Goal: Task Accomplishment & Management: Complete application form

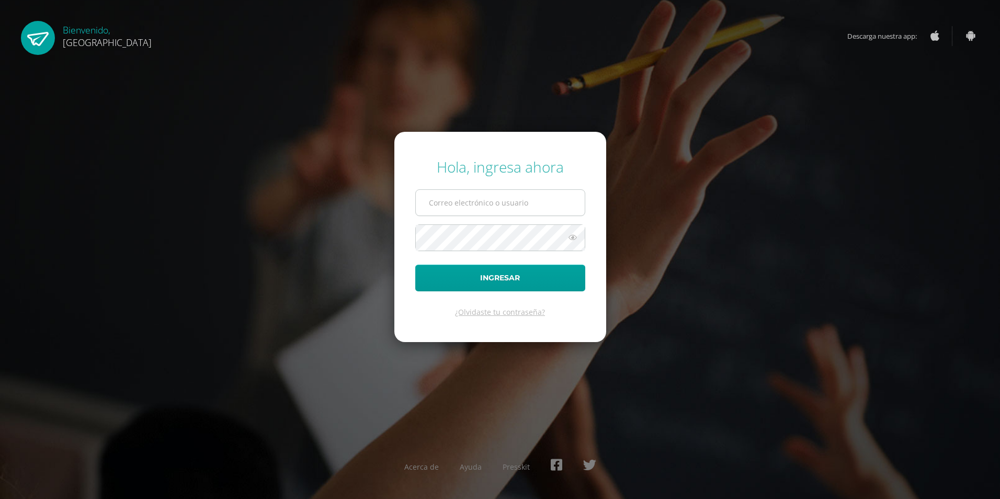
type input "2019213@colegiobelga.edu.gt"
click at [476, 209] on input "2019213@colegiobelga.edu.gt" at bounding box center [500, 203] width 169 height 26
click at [429, 284] on button "Ingresar" at bounding box center [500, 278] width 170 height 27
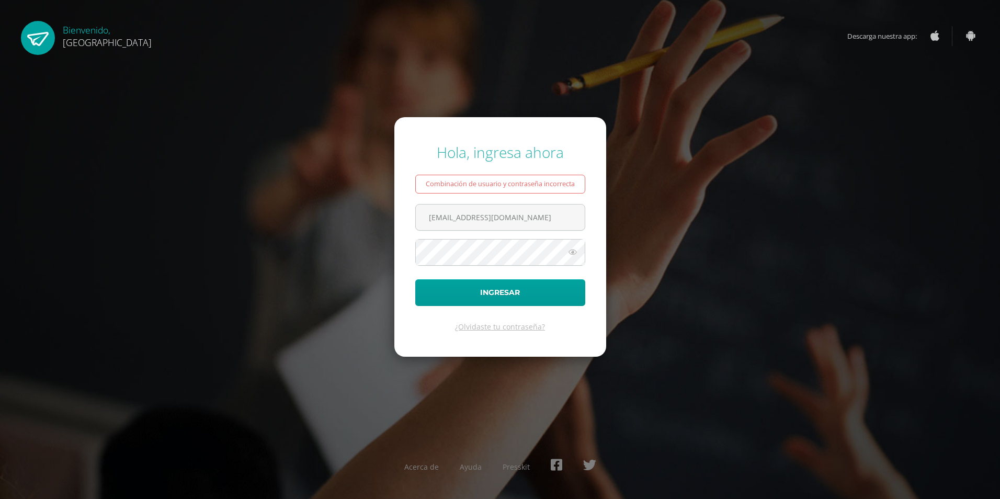
click at [570, 254] on icon at bounding box center [573, 252] width 14 height 13
click at [570, 255] on icon at bounding box center [572, 252] width 15 height 13
click at [575, 248] on icon at bounding box center [573, 252] width 14 height 13
click at [343, 255] on div "Hola, ingresa ahora Combinación de usuario y contraseña incorrecta 2019213@cole…" at bounding box center [500, 249] width 674 height 231
click at [566, 255] on icon at bounding box center [572, 252] width 15 height 13
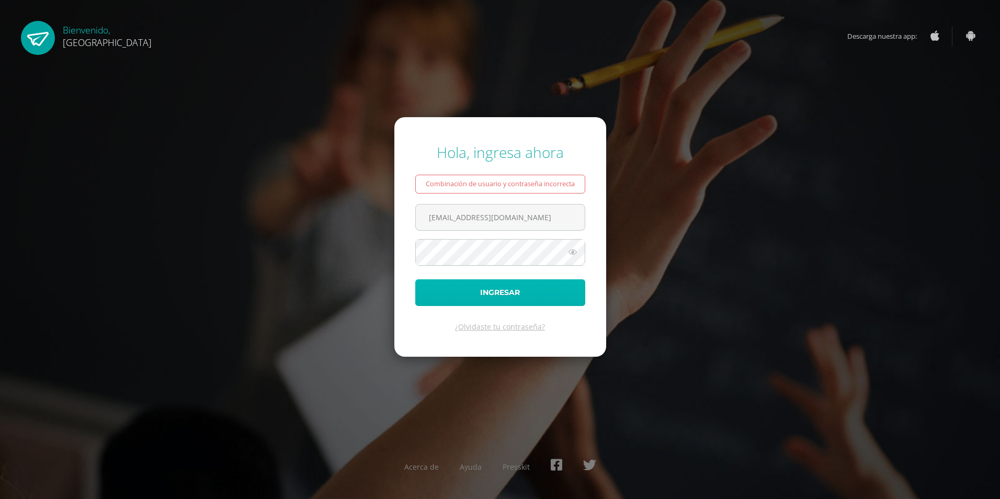
click at [417, 298] on button "Ingresar" at bounding box center [500, 292] width 170 height 27
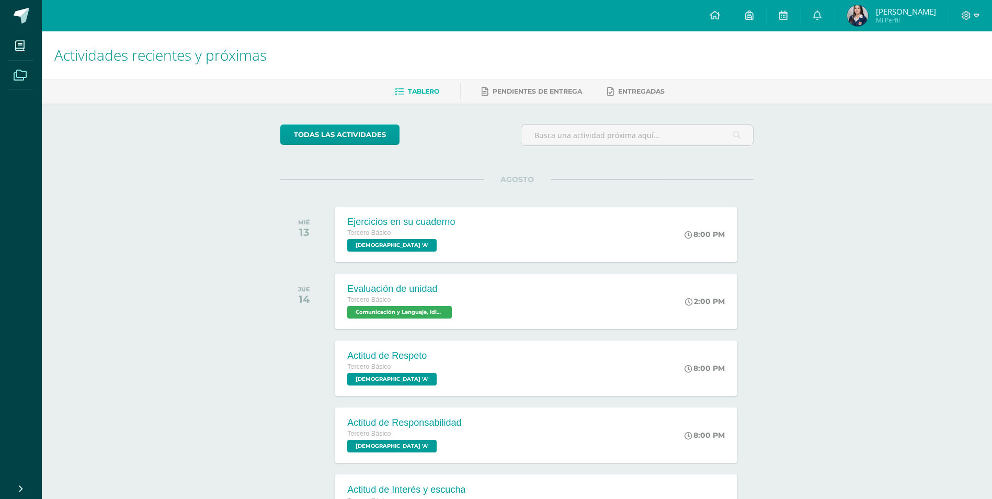
click at [29, 84] on span at bounding box center [20, 75] width 24 height 24
click at [16, 71] on icon at bounding box center [20, 75] width 13 height 10
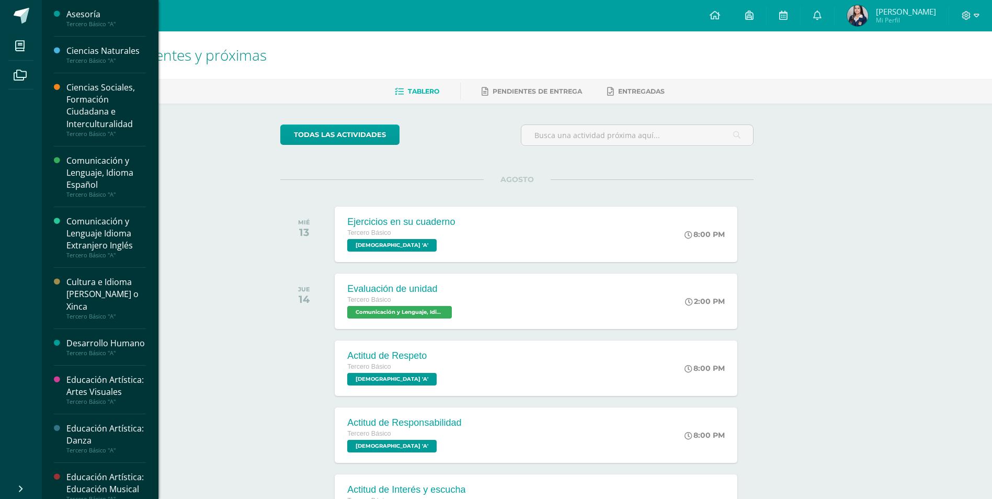
scroll to position [58, 0]
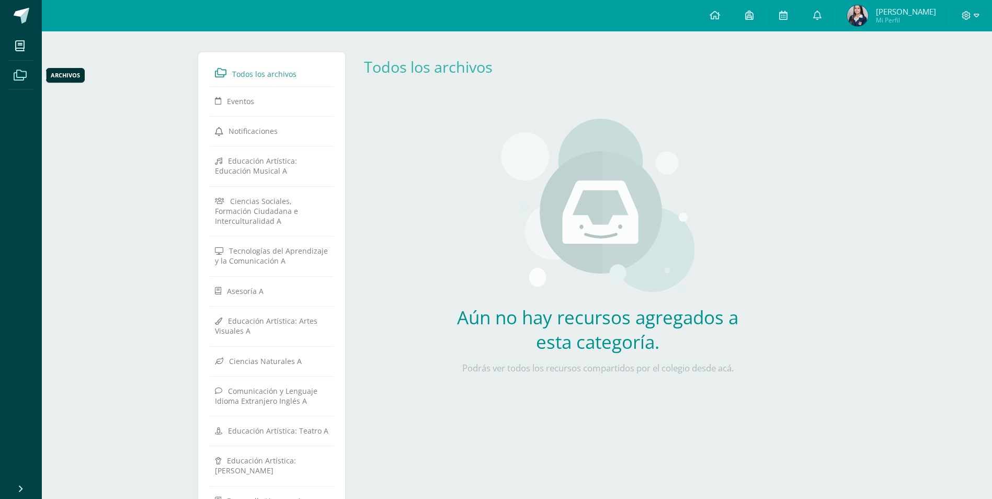
click at [24, 79] on icon at bounding box center [20, 75] width 13 height 10
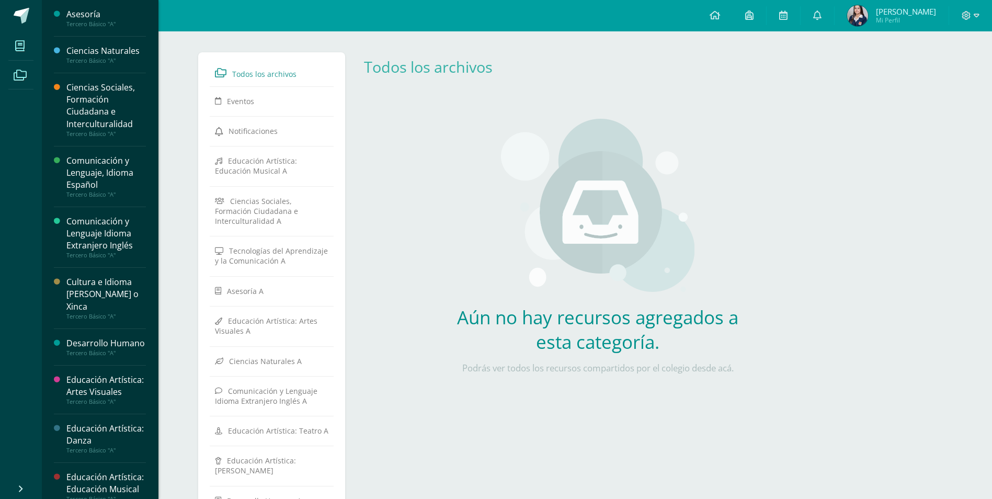
click at [15, 41] on icon at bounding box center [19, 46] width 9 height 10
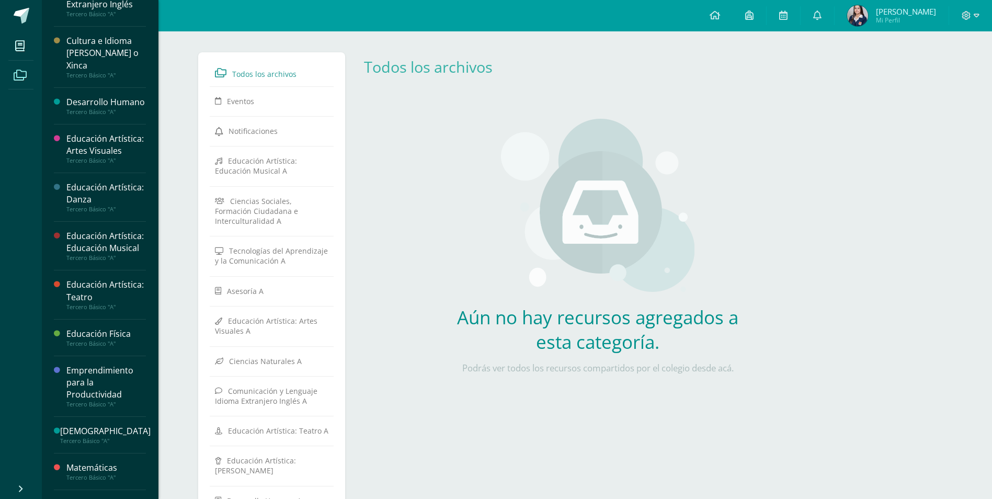
scroll to position [261, 0]
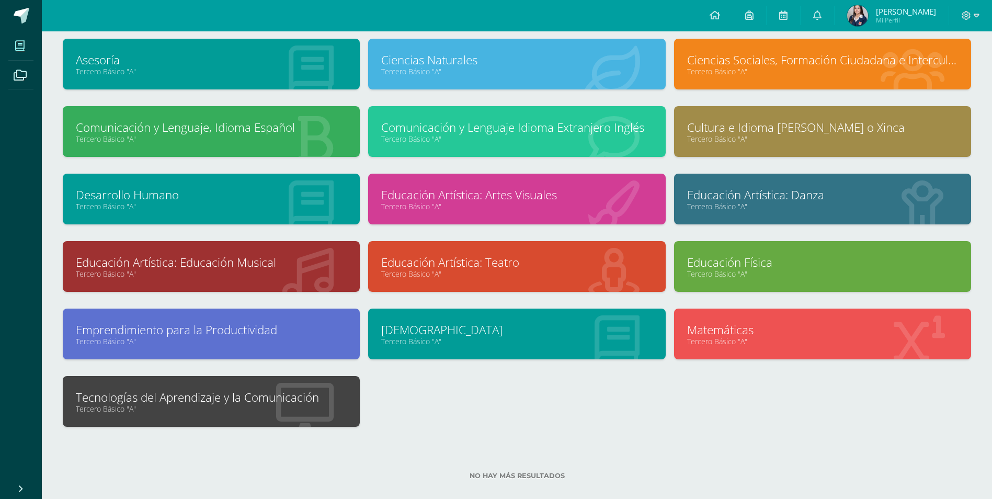
scroll to position [75, 0]
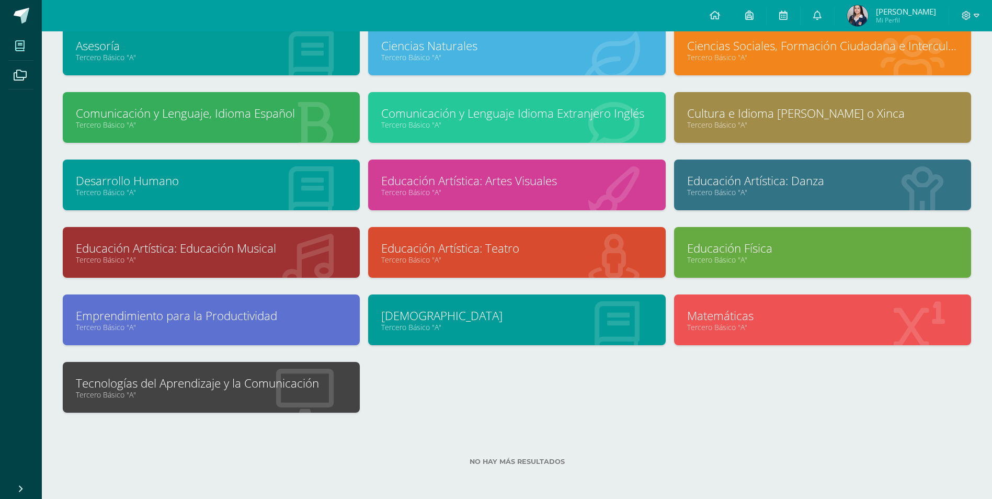
click at [216, 396] on link "Tercero Básico "A"" at bounding box center [211, 394] width 271 height 10
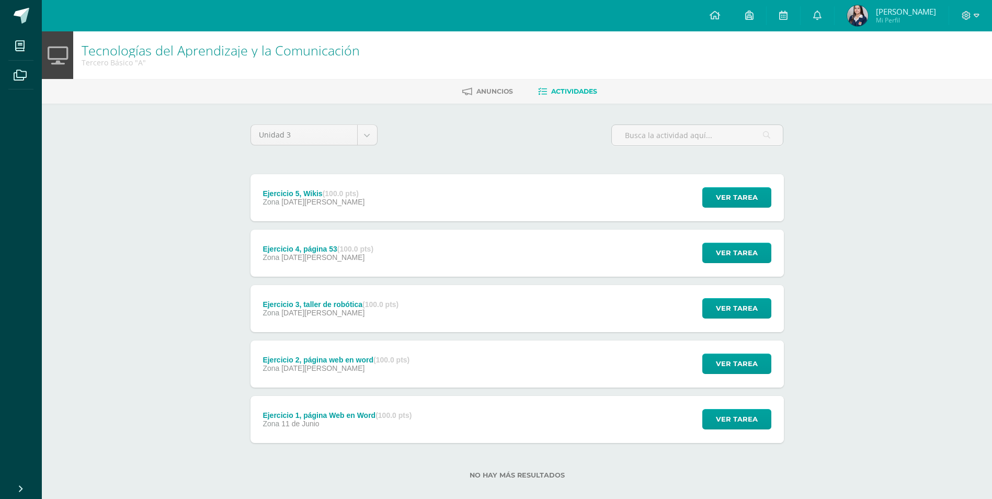
click at [432, 189] on div "Ejercicio 5, Wikis (100.0 pts) Zona [DATE][PERSON_NAME] Ver tarea Ejercicio 5, …" at bounding box center [516, 197] width 533 height 47
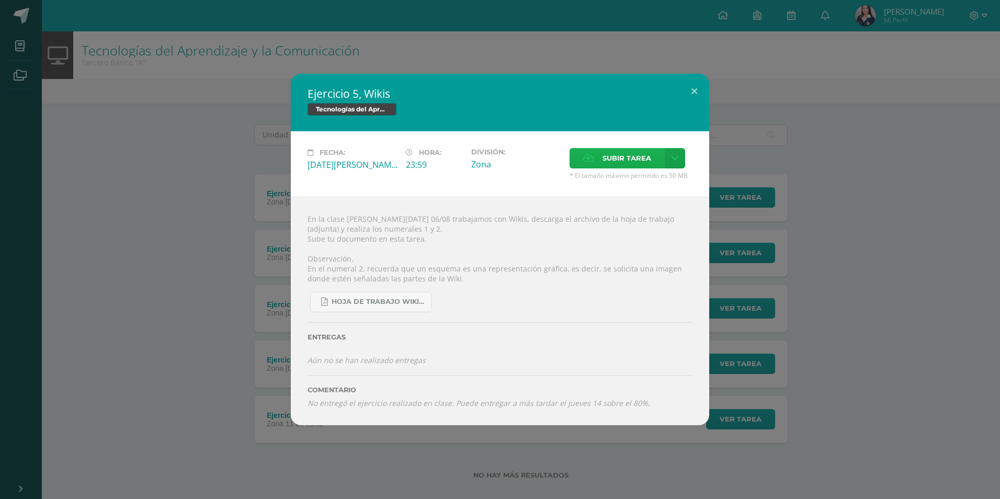
click at [607, 158] on span "Subir tarea" at bounding box center [626, 157] width 49 height 19
click at [0, 0] on input "Subir tarea" at bounding box center [0, 0] width 0 height 0
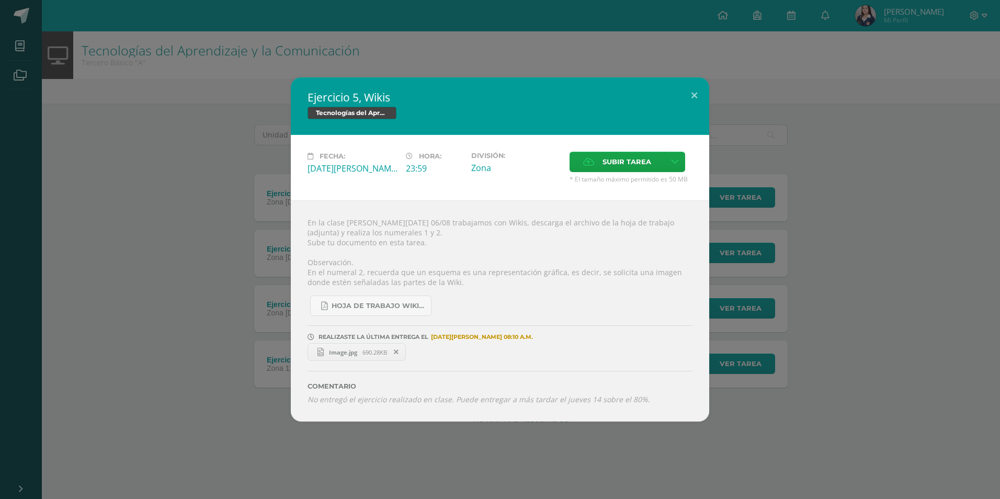
click at [345, 354] on span "Image.jpg" at bounding box center [343, 352] width 39 height 8
click at [691, 88] on button at bounding box center [694, 95] width 30 height 36
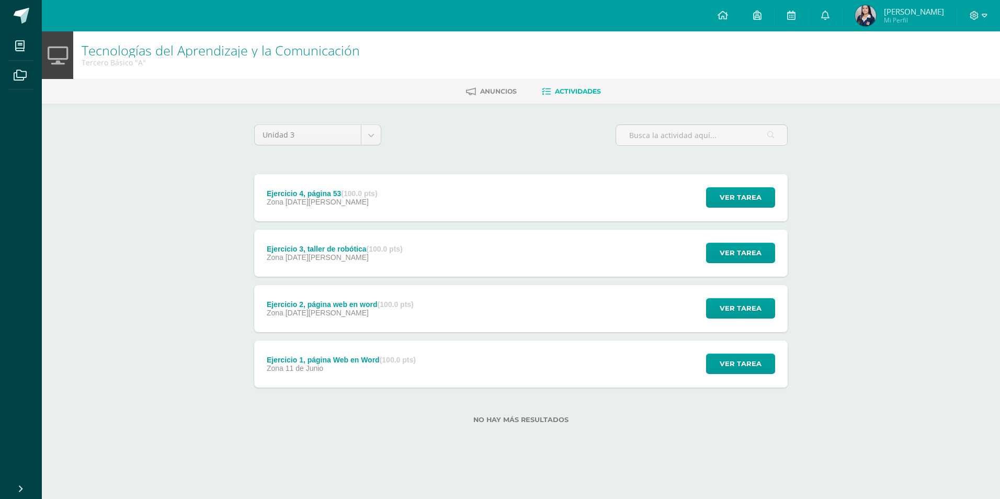
click at [454, 200] on div "Ejercicio 4, página 53 (100.0 pts) Zona [DATE][PERSON_NAME] Ver tarea Ejercicio…" at bounding box center [520, 197] width 533 height 47
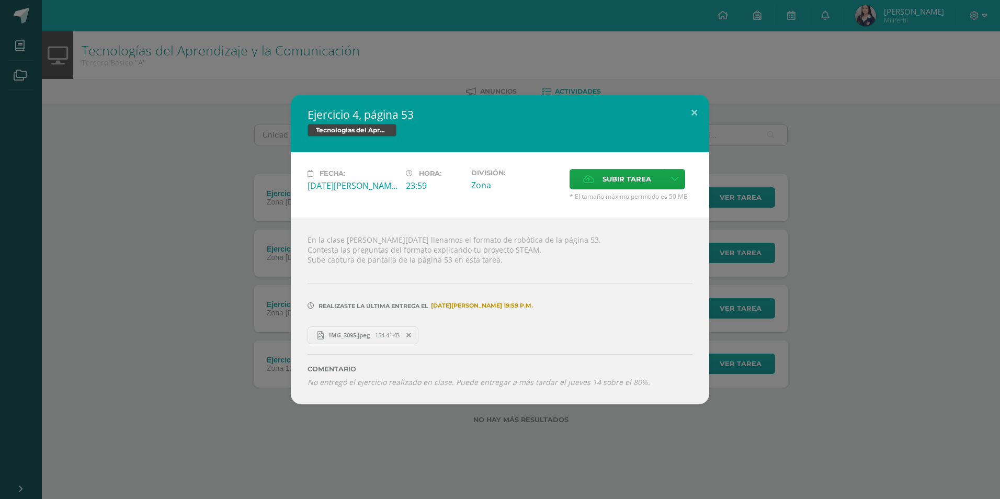
click at [383, 336] on span "154.41KB" at bounding box center [387, 335] width 25 height 8
click at [631, 176] on span "Subir tarea" at bounding box center [626, 178] width 49 height 19
click at [0, 0] on input "Subir tarea" at bounding box center [0, 0] width 0 height 0
click at [691, 108] on button at bounding box center [694, 113] width 30 height 36
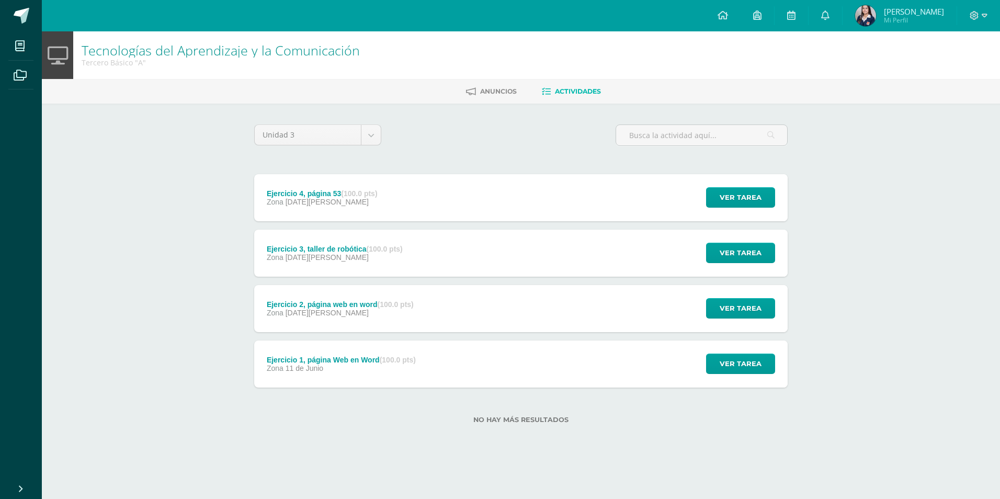
click at [354, 311] on div "Zona [DATE][PERSON_NAME]" at bounding box center [340, 312] width 147 height 8
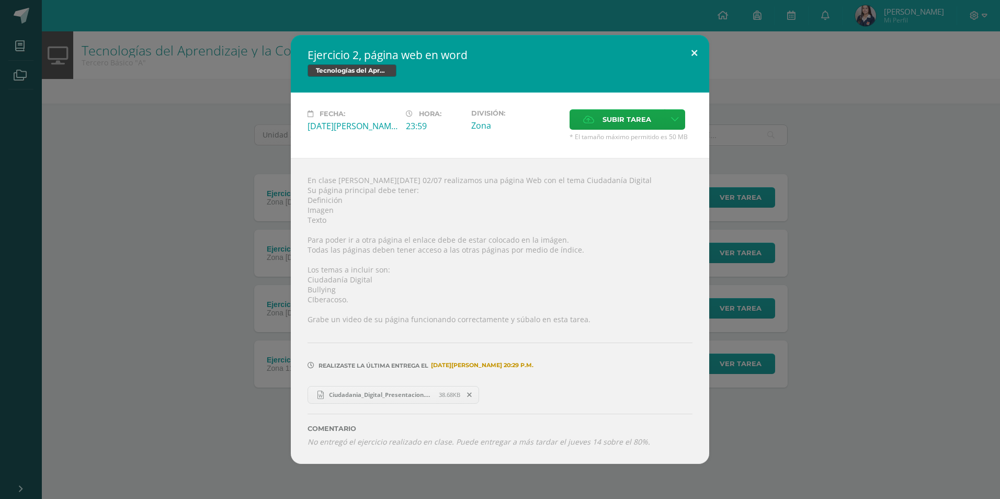
click at [696, 52] on button at bounding box center [694, 53] width 30 height 36
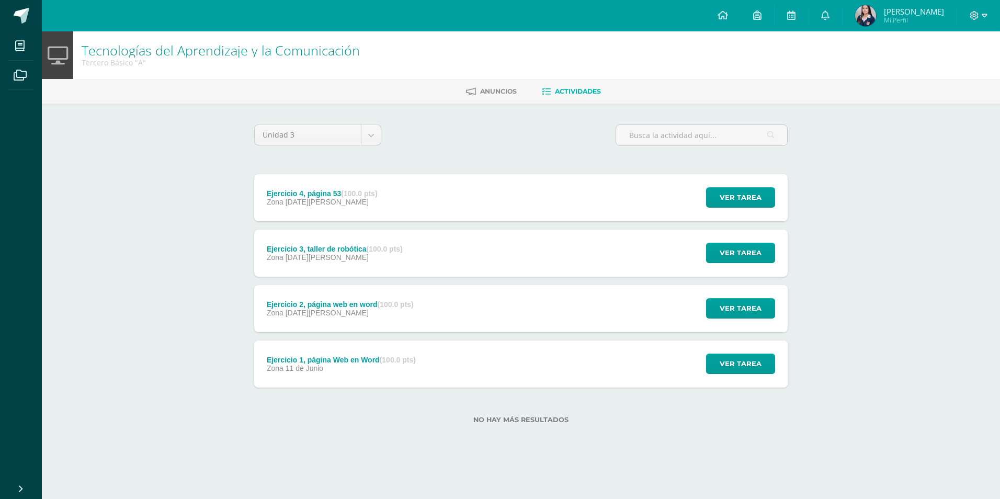
click at [469, 354] on div "Ejercicio 1, página Web en Word (100.0 pts) Zona [DATE][PERSON_NAME] Ver tarea …" at bounding box center [520, 363] width 533 height 47
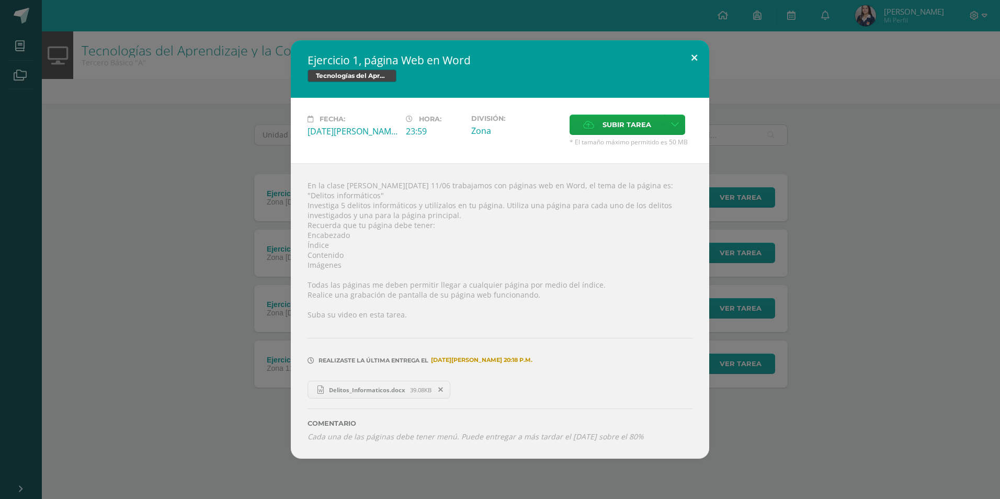
click at [692, 55] on button at bounding box center [694, 58] width 30 height 36
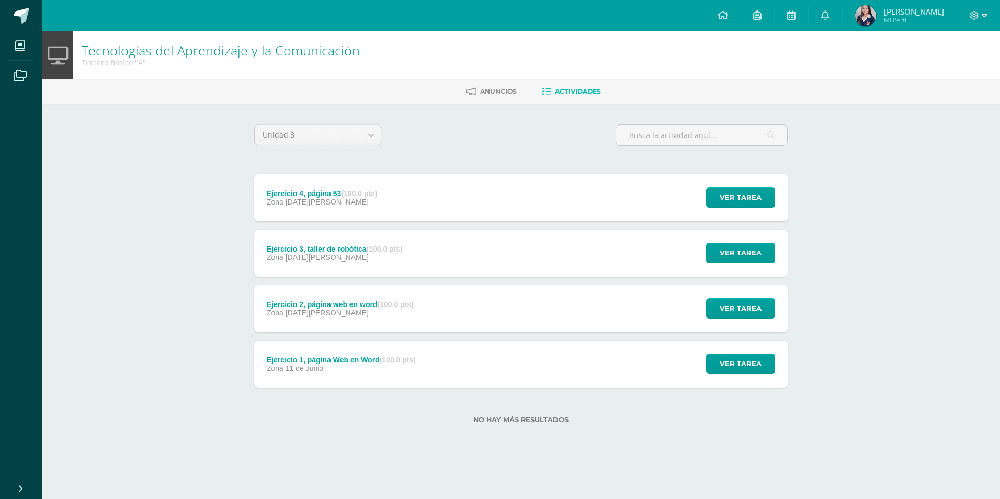
click at [441, 258] on div "Ejercicio 3, taller de robótica (100.0 pts) Zona [DATE][PERSON_NAME] Ver tarea …" at bounding box center [520, 252] width 533 height 47
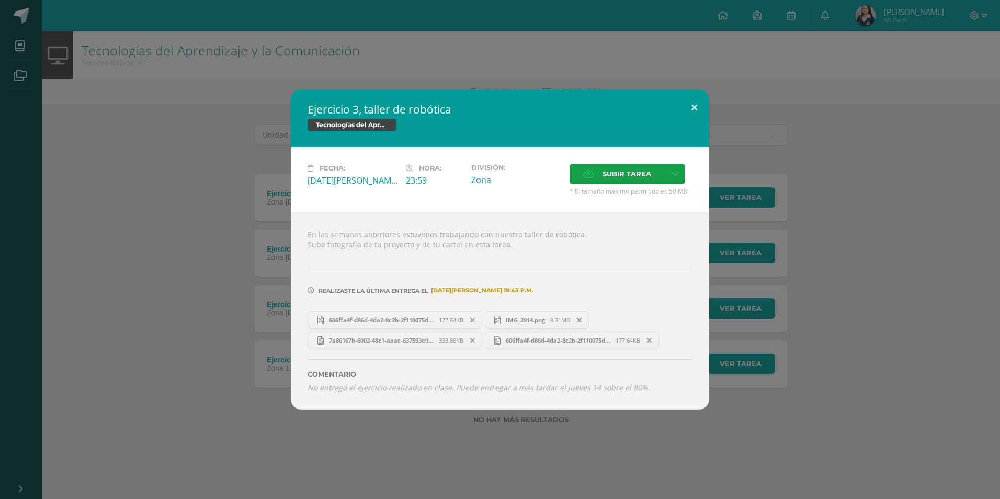
click at [691, 113] on button at bounding box center [694, 107] width 30 height 36
